Goal: Task Accomplishment & Management: Manage account settings

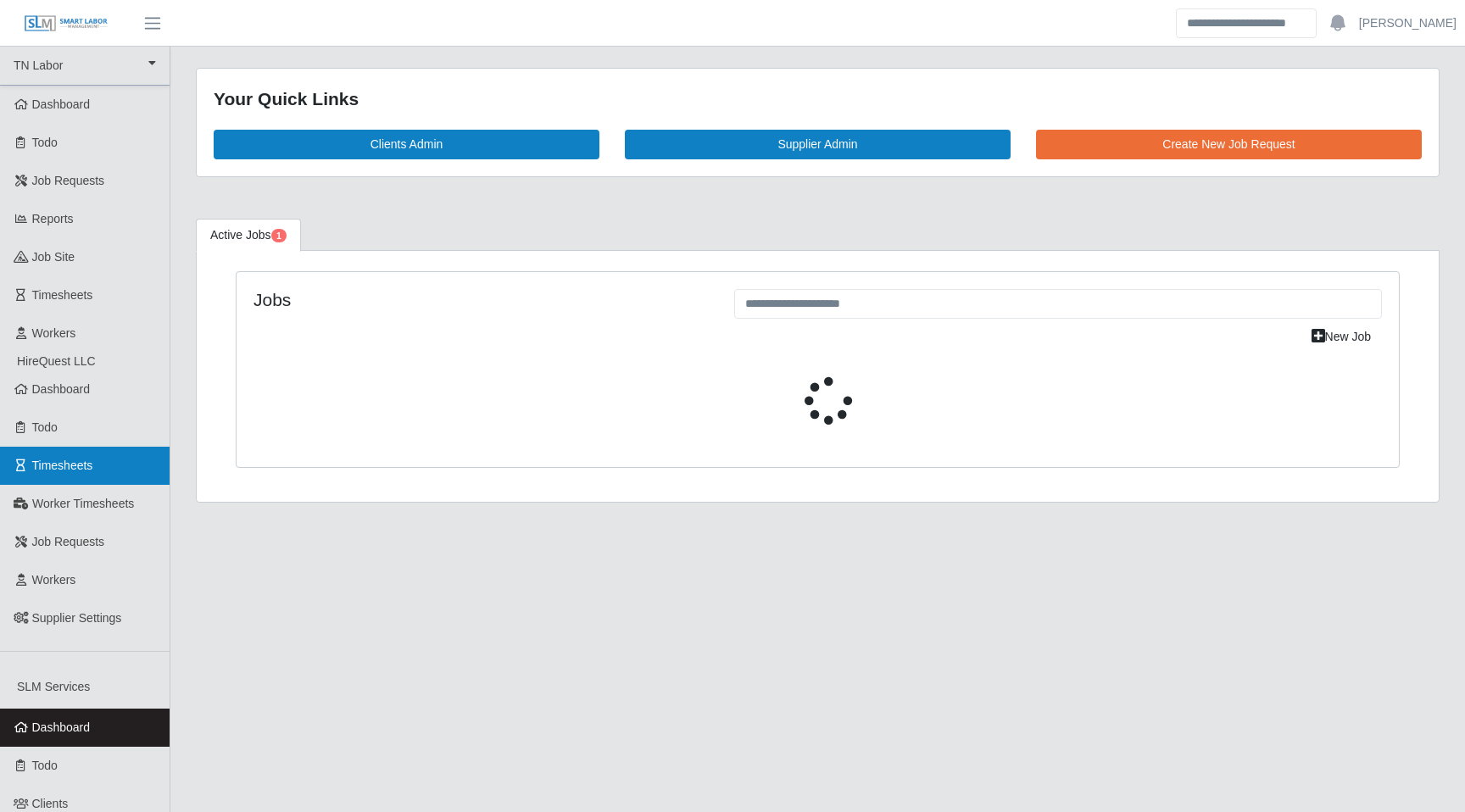
select select "****"
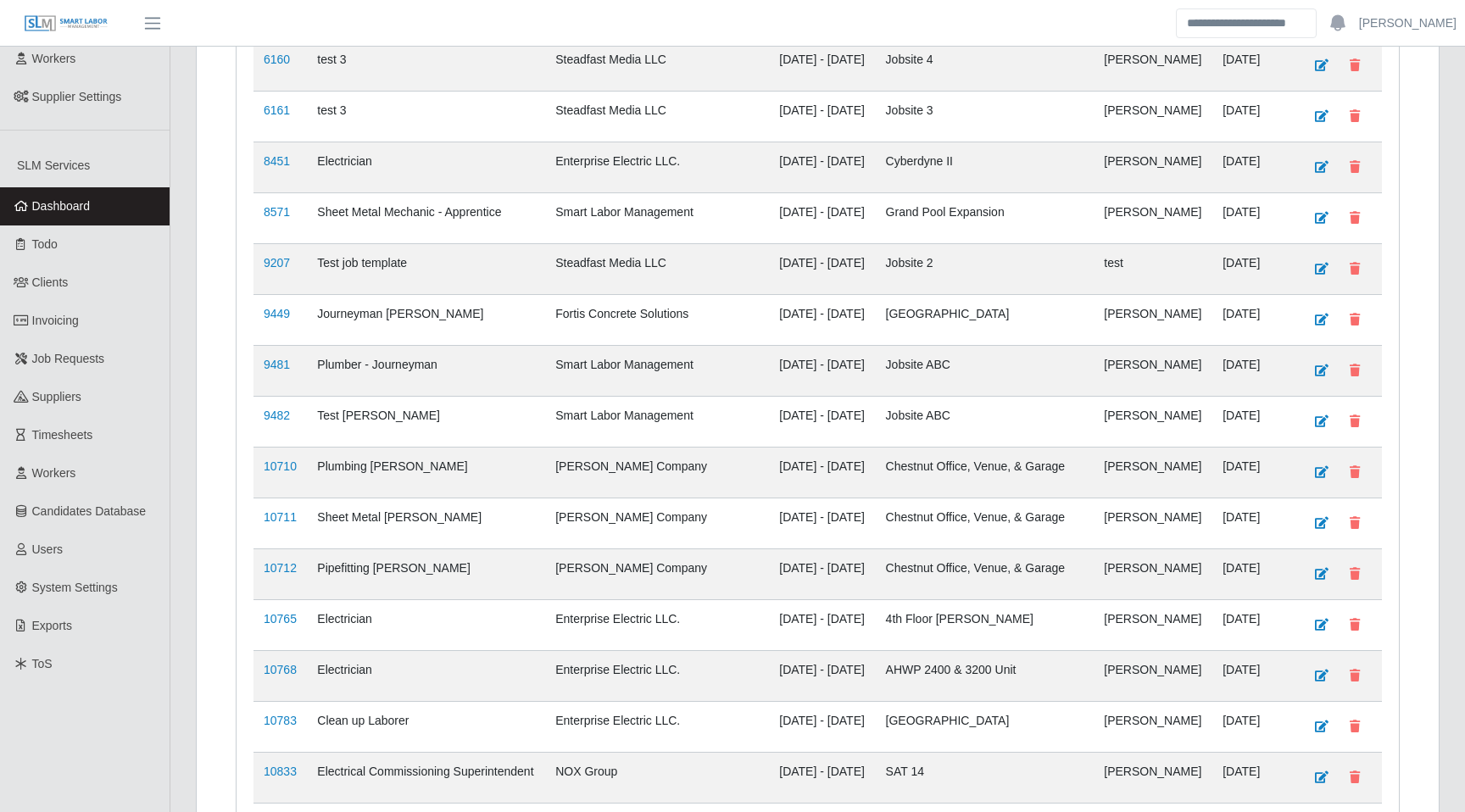
scroll to position [530, 0]
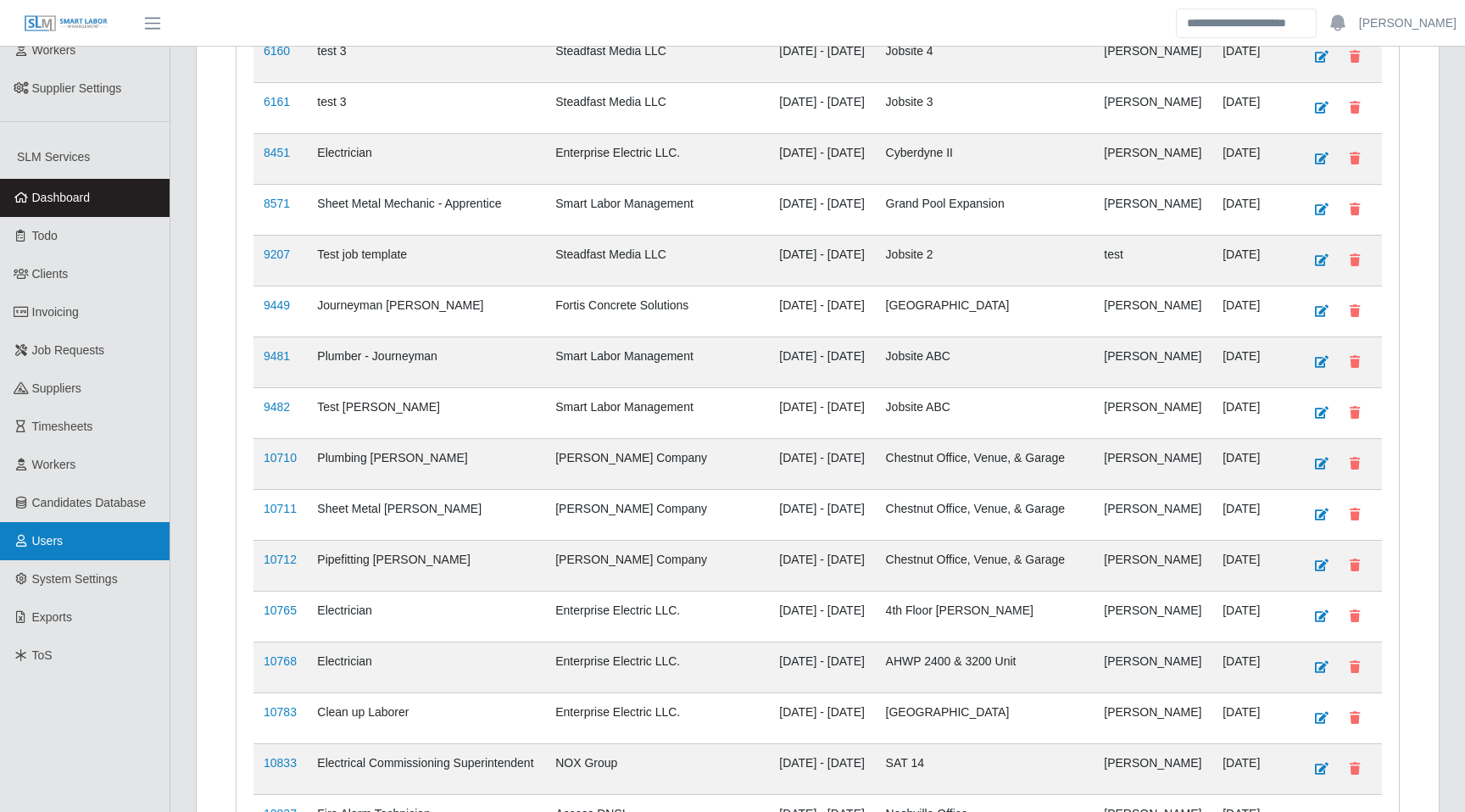
click at [101, 551] on link "Users" at bounding box center [85, 541] width 170 height 38
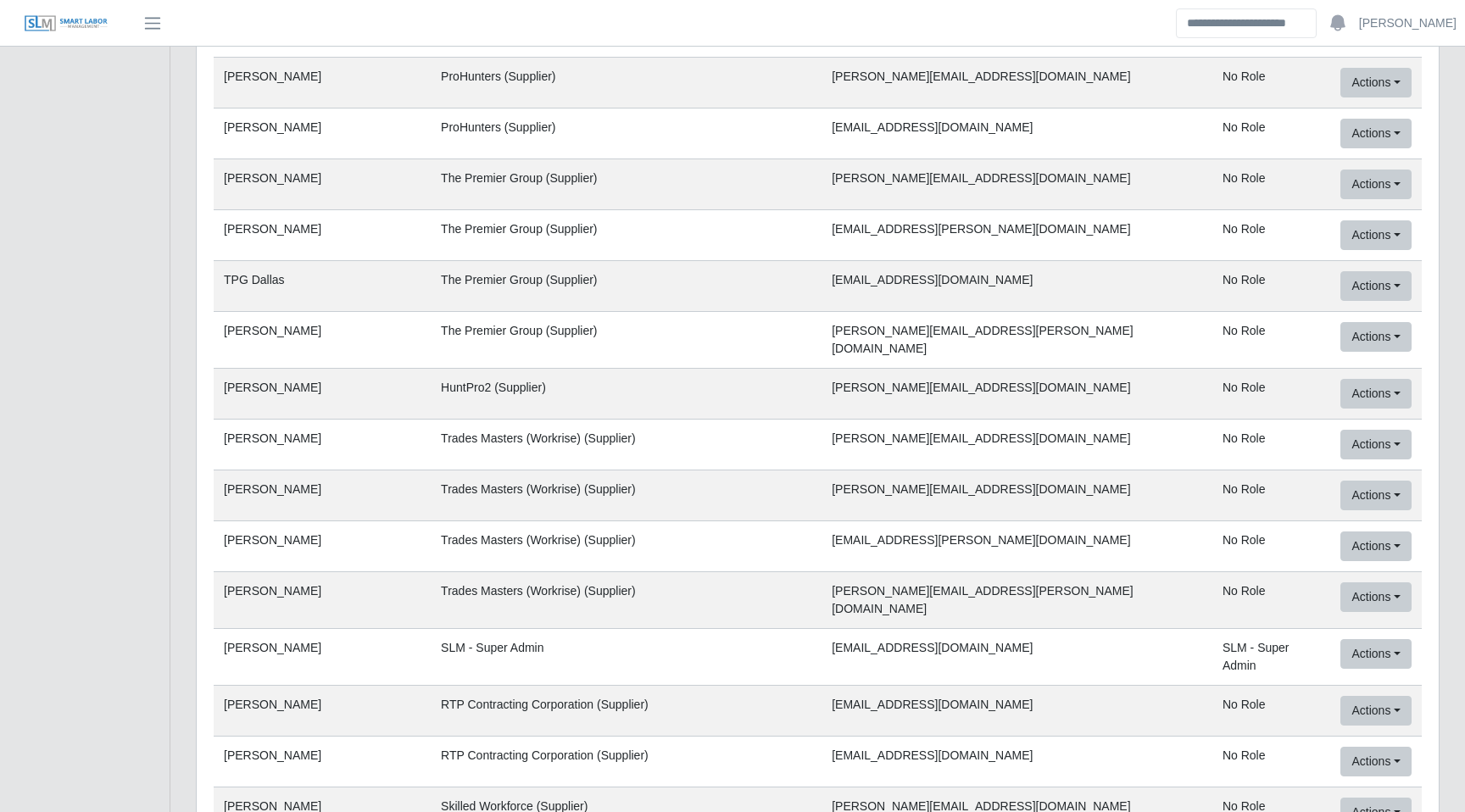
scroll to position [64794, 0]
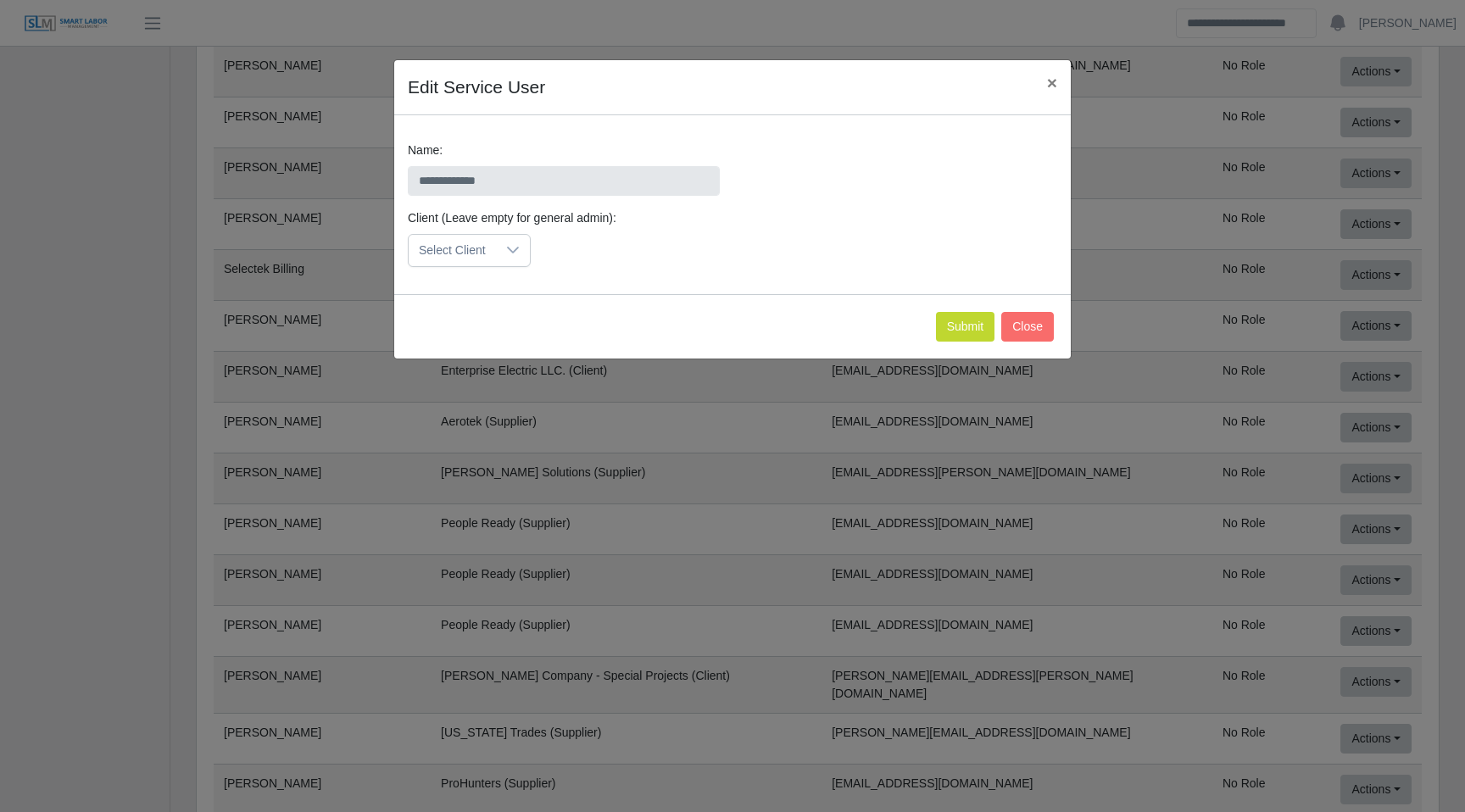
scroll to position [0, 0]
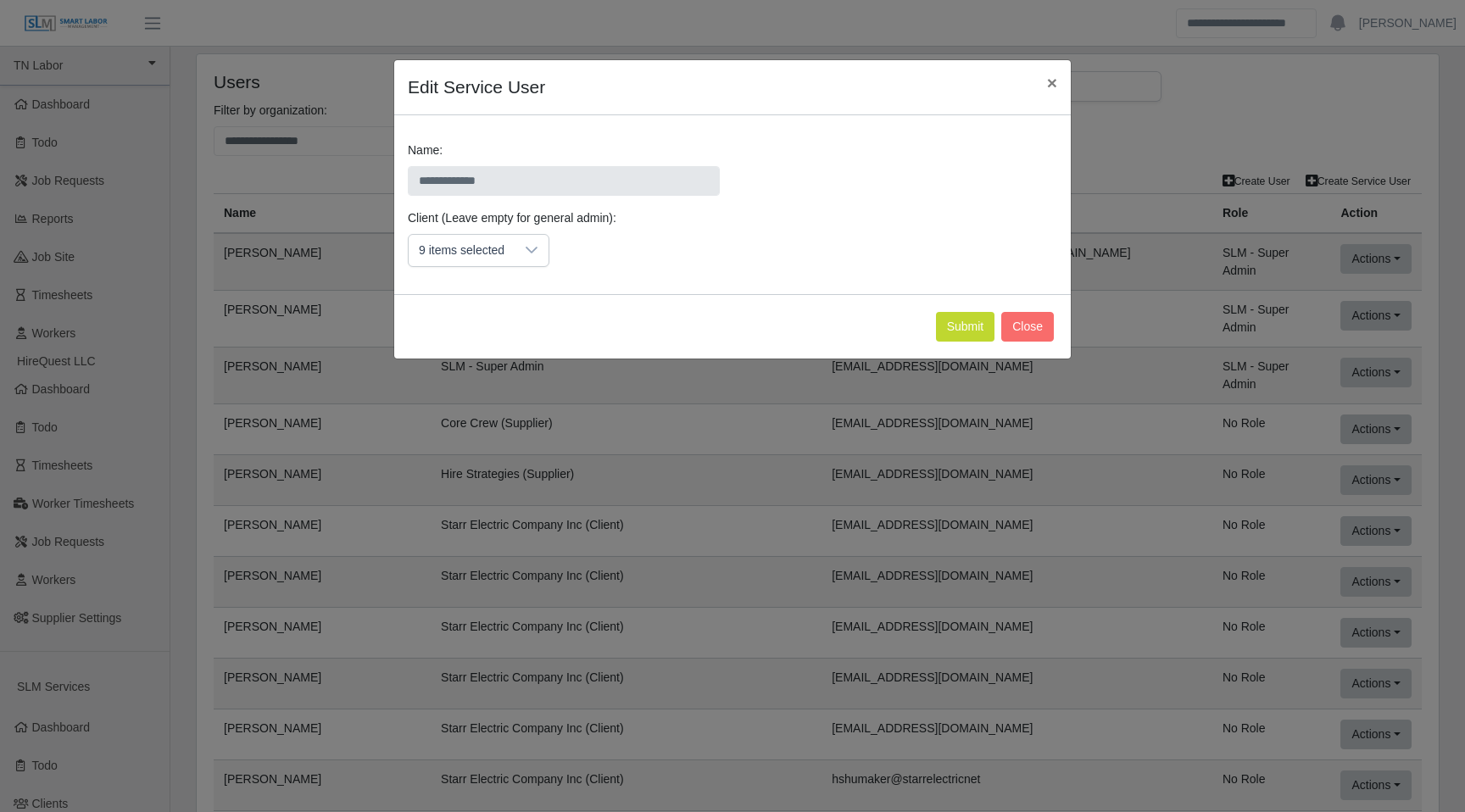
click at [502, 266] on div "9 items selected" at bounding box center [462, 251] width 106 height 31
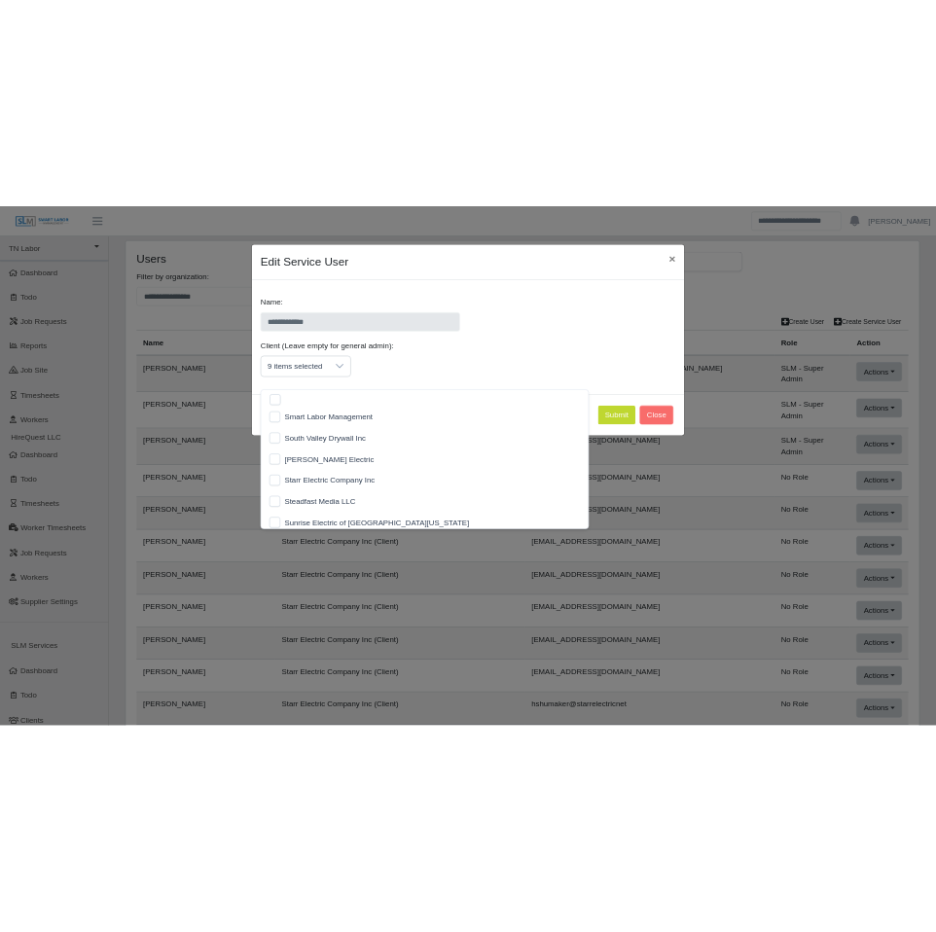
scroll to position [1825, 0]
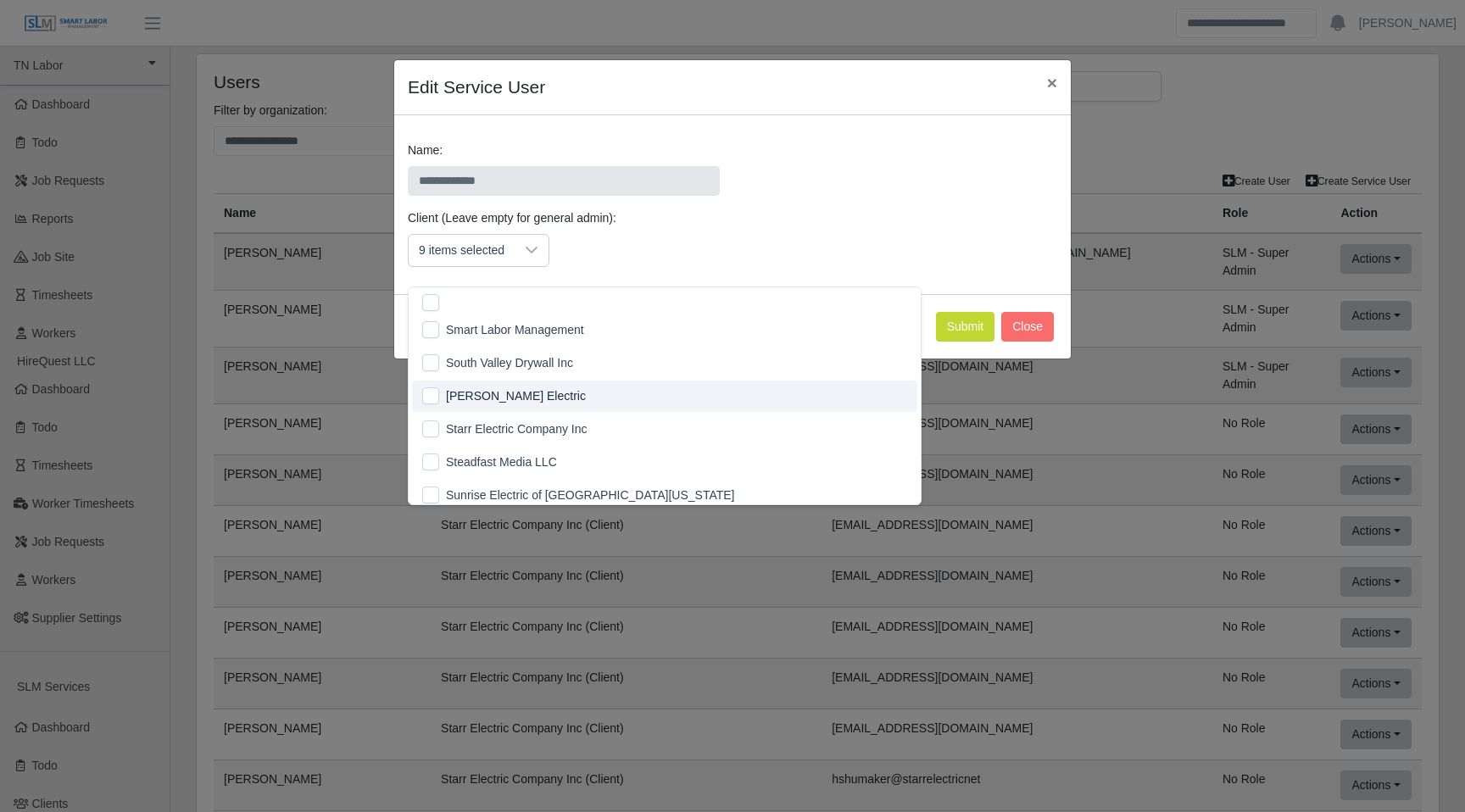
click at [425, 405] on li "[PERSON_NAME] Electric" at bounding box center [665, 396] width 505 height 31
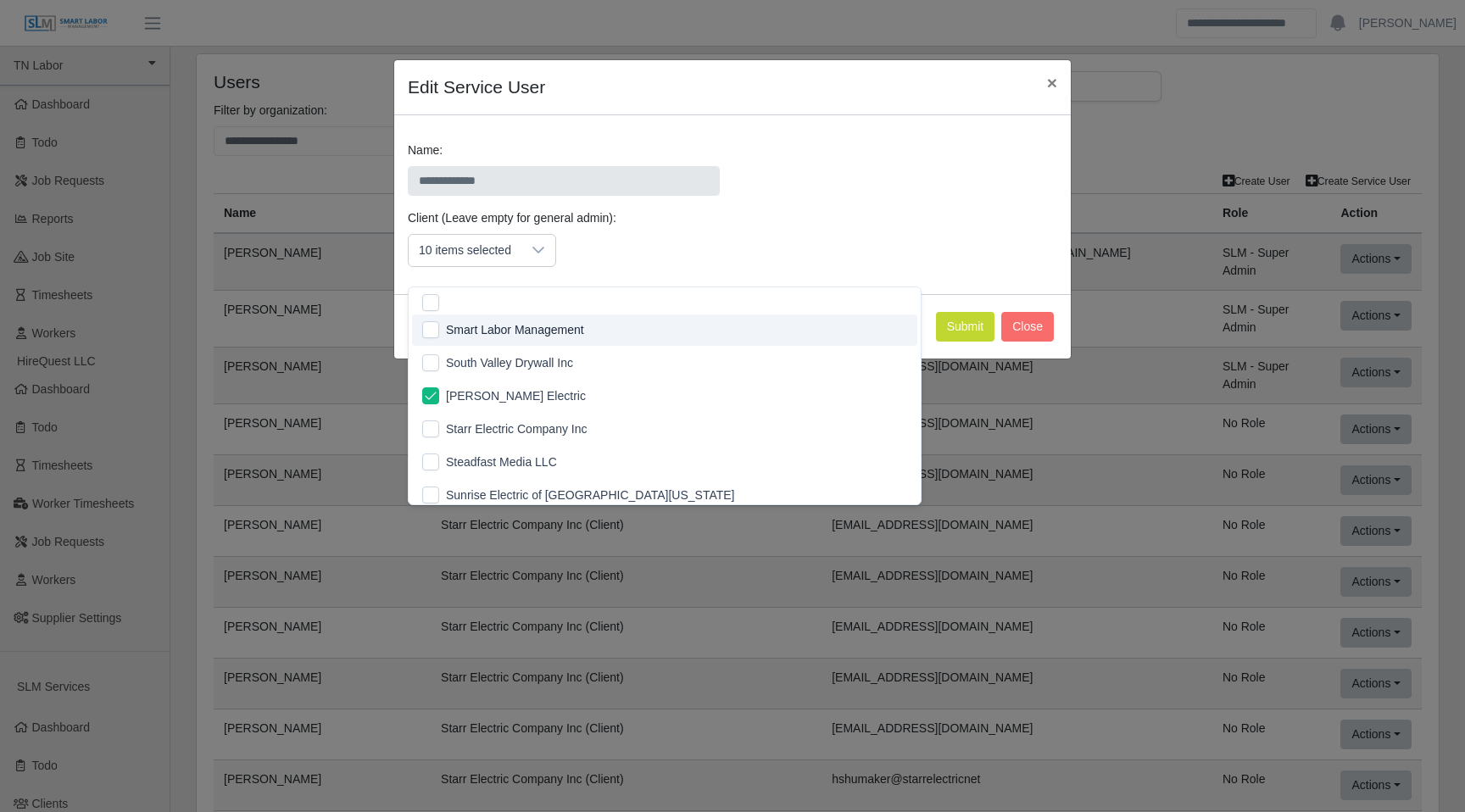
click at [765, 263] on div "Client (Leave empty for general admin): 10 items selected" at bounding box center [732, 245] width 658 height 71
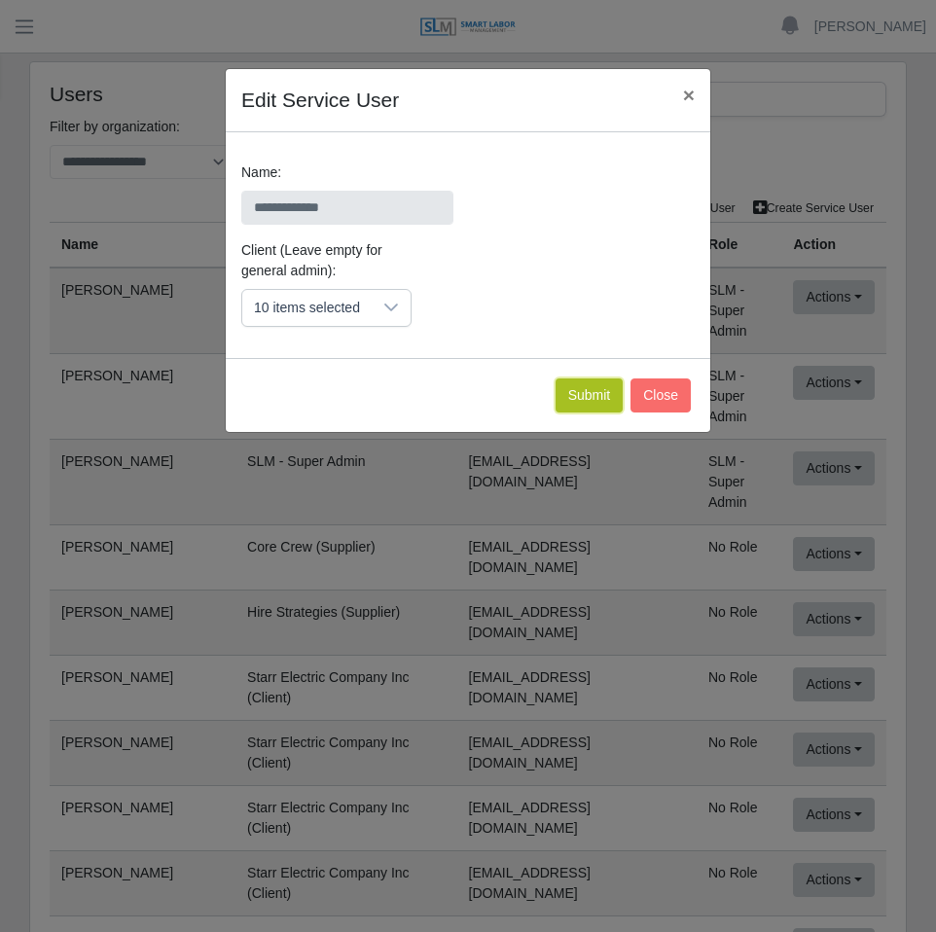
click at [581, 393] on button "Submit" at bounding box center [590, 395] width 68 height 34
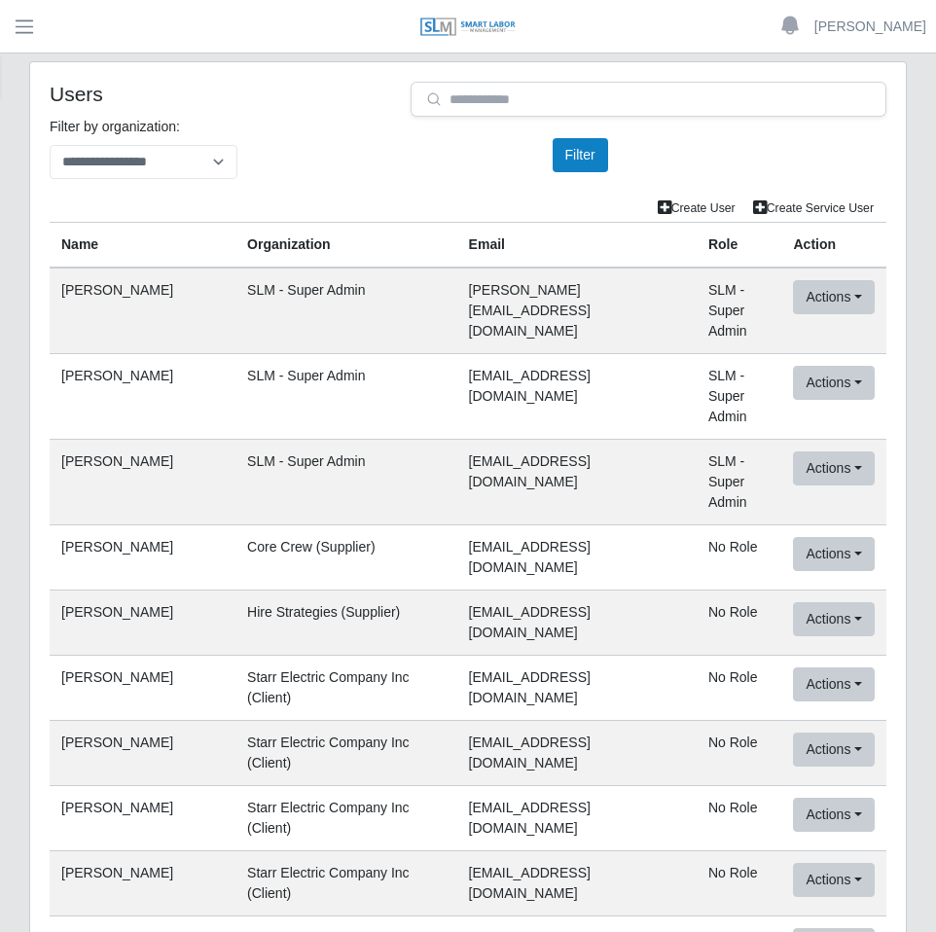
click at [335, 526] on td "Core Crew (Supplier)" at bounding box center [346, 557] width 222 height 65
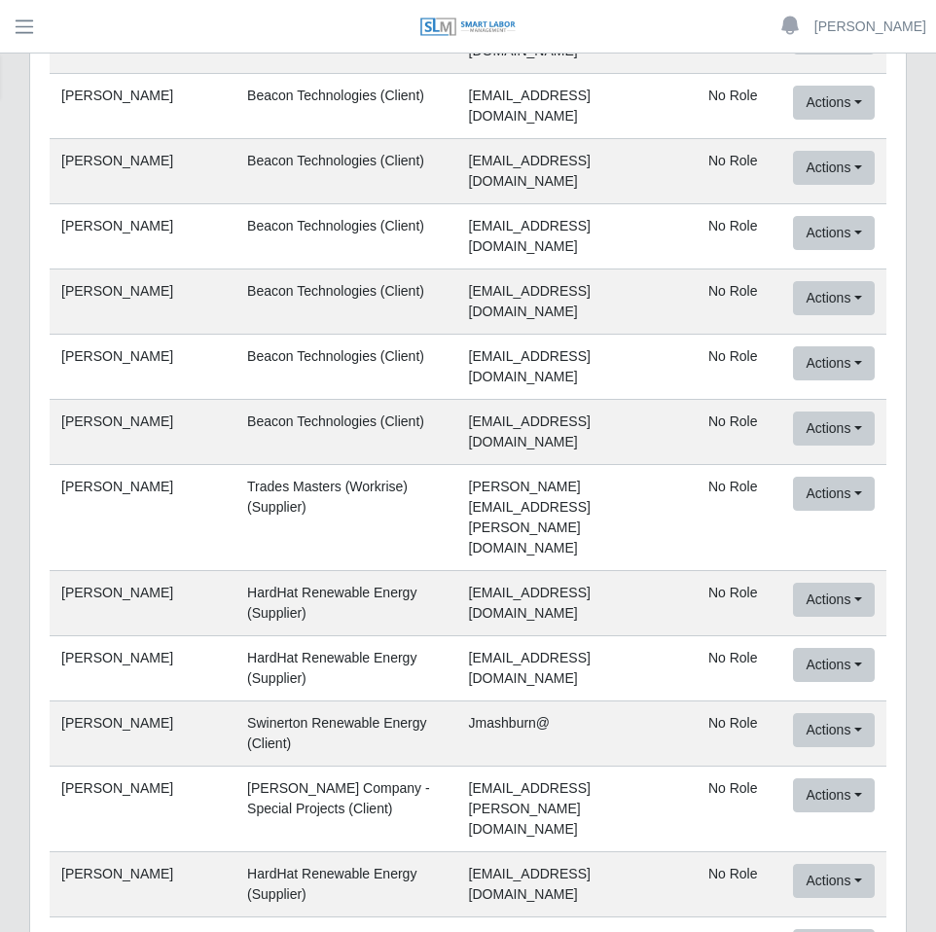
scroll to position [84988, 0]
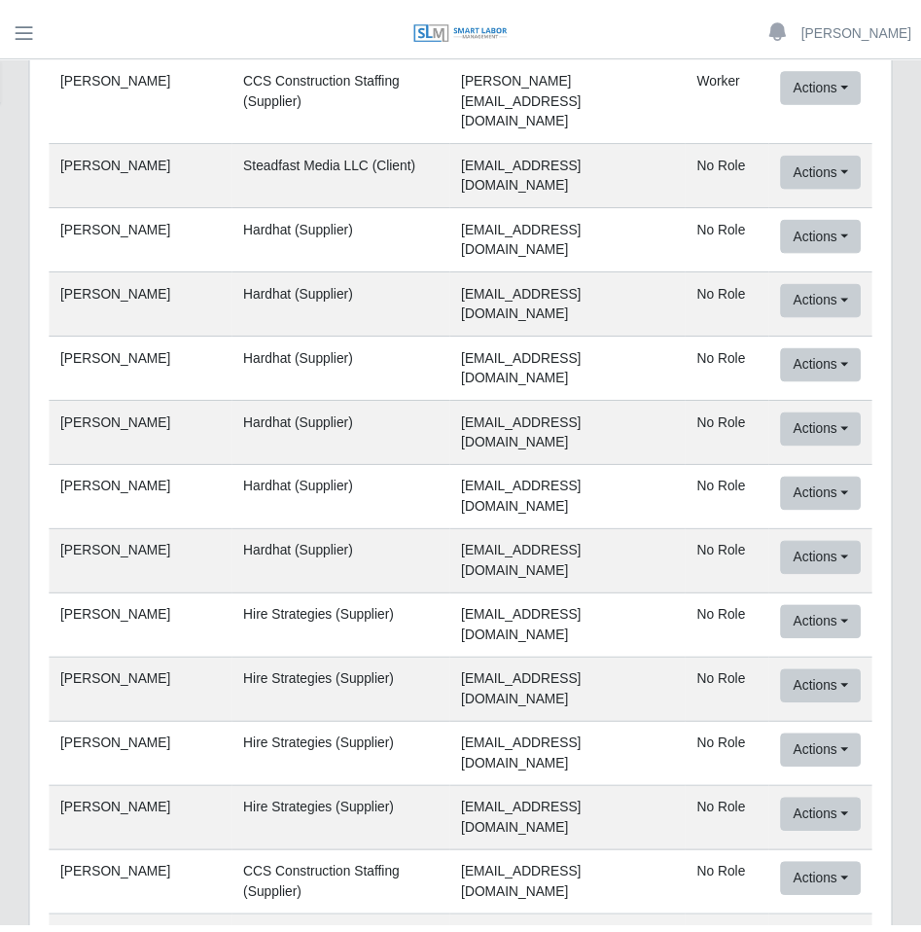
scroll to position [1790, 0]
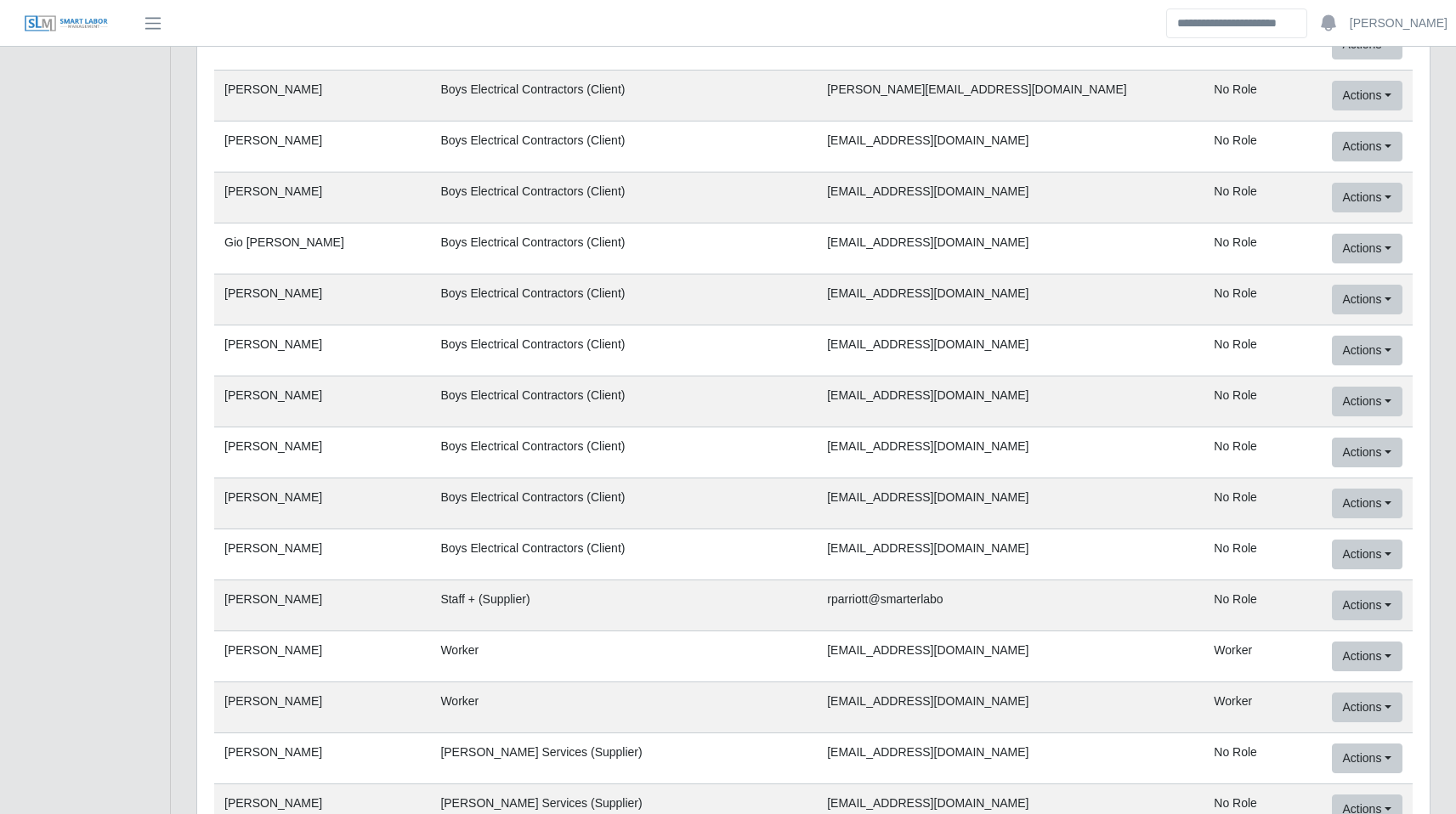
scroll to position [64954, 0]
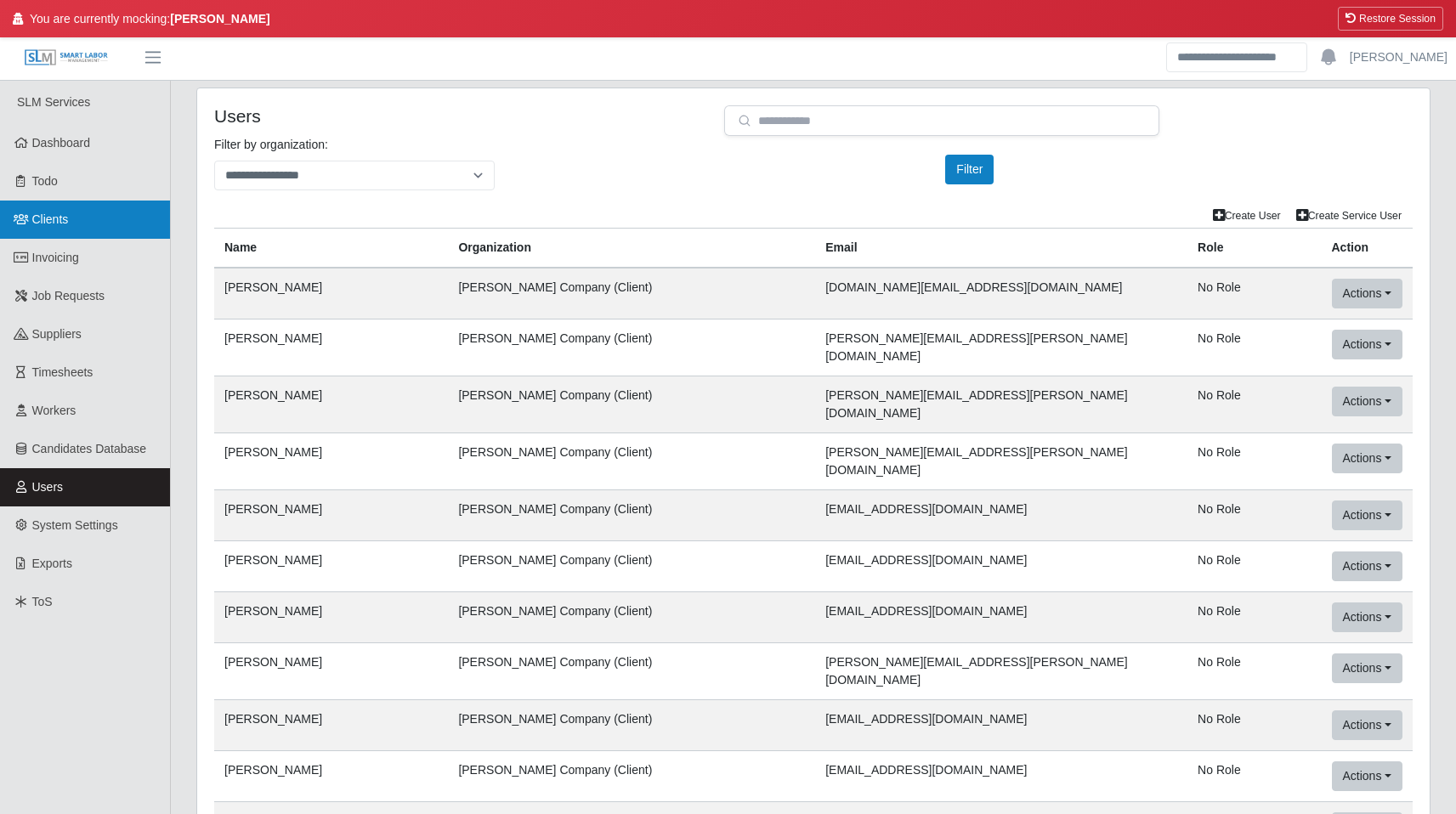
click at [103, 222] on link "Clients" at bounding box center [85, 220] width 170 height 38
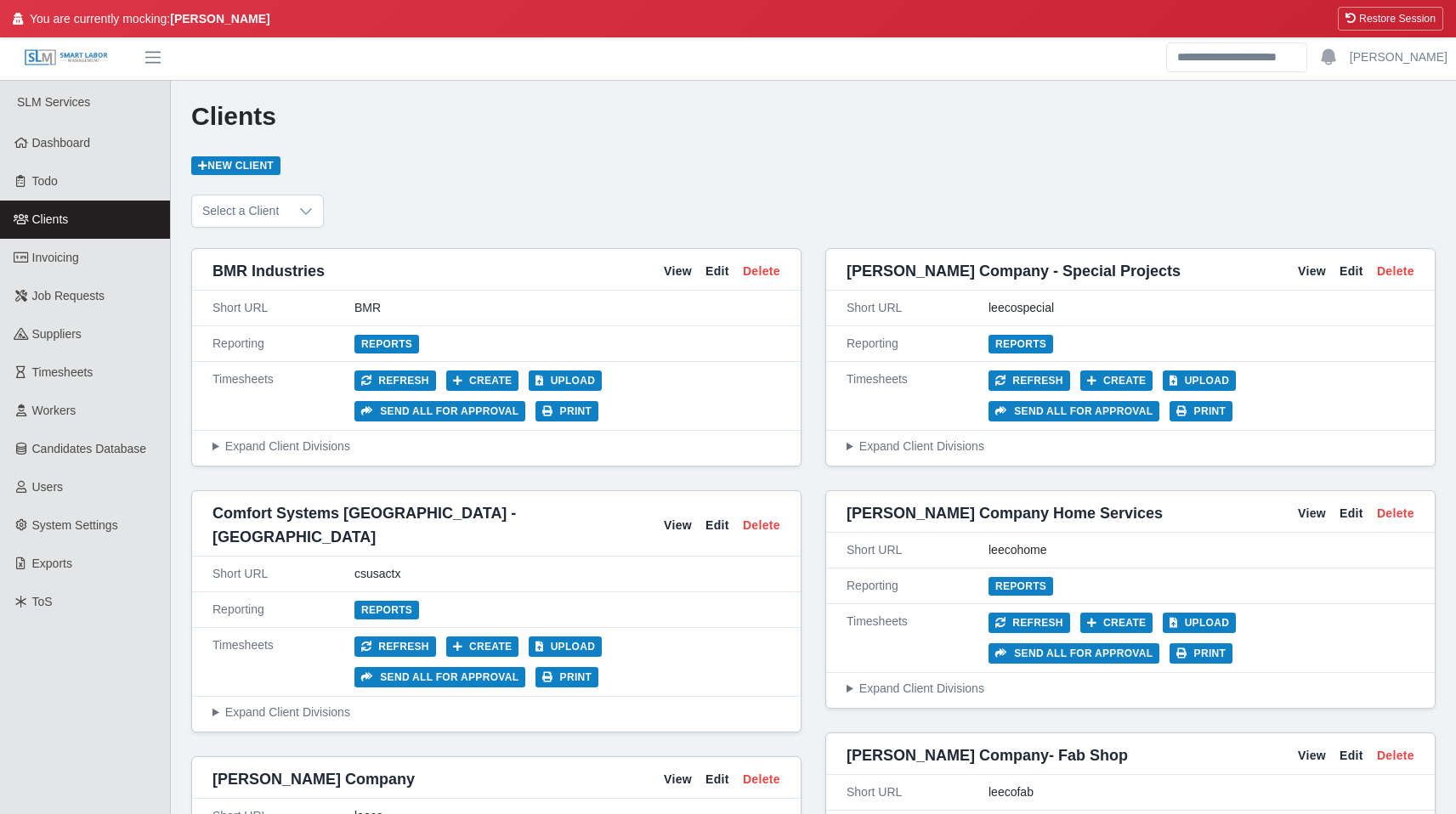
click at [786, 217] on div "Select a Client" at bounding box center [813, 211] width 1244 height 33
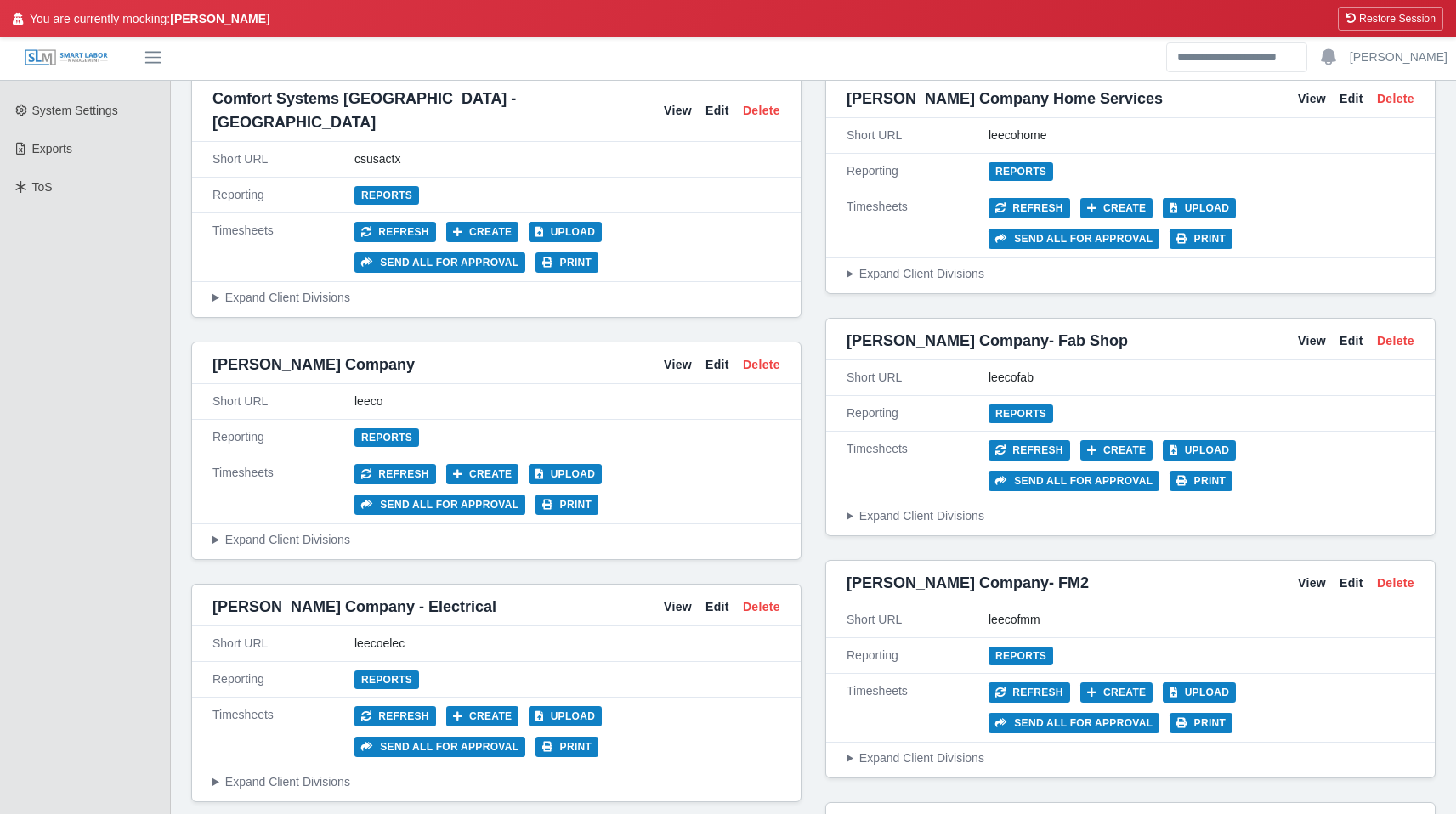
scroll to position [413, 0]
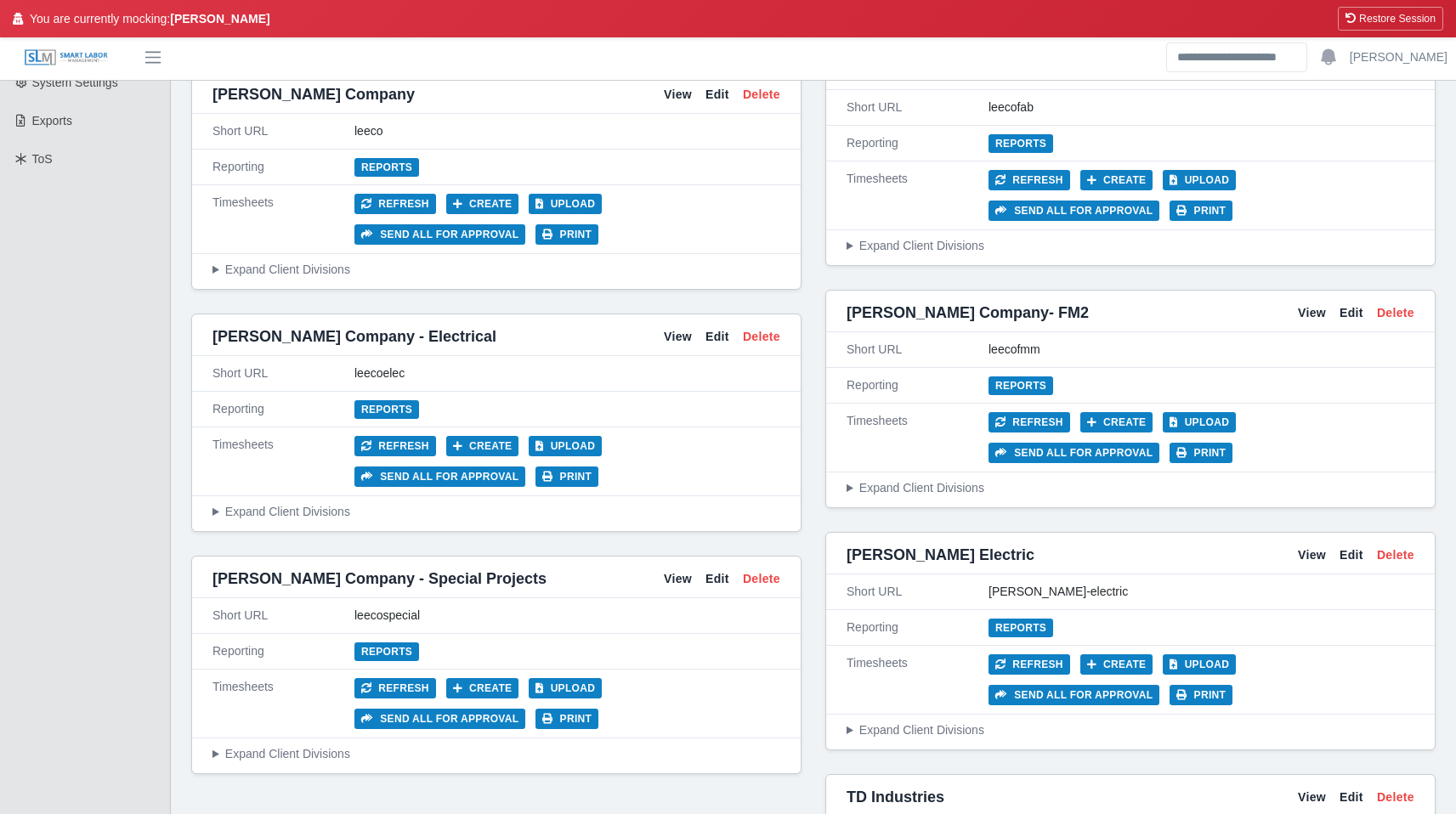
scroll to position [439, 0]
